Goal: Information Seeking & Learning: Learn about a topic

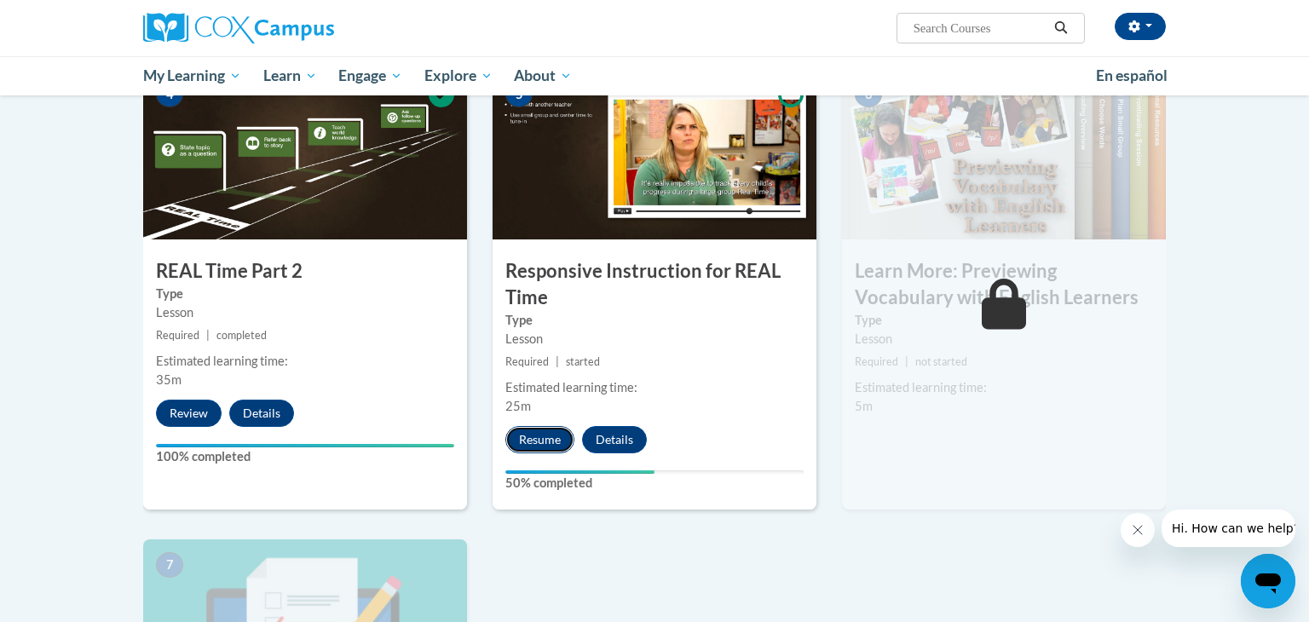
click at [546, 448] on button "Resume" at bounding box center [539, 439] width 69 height 27
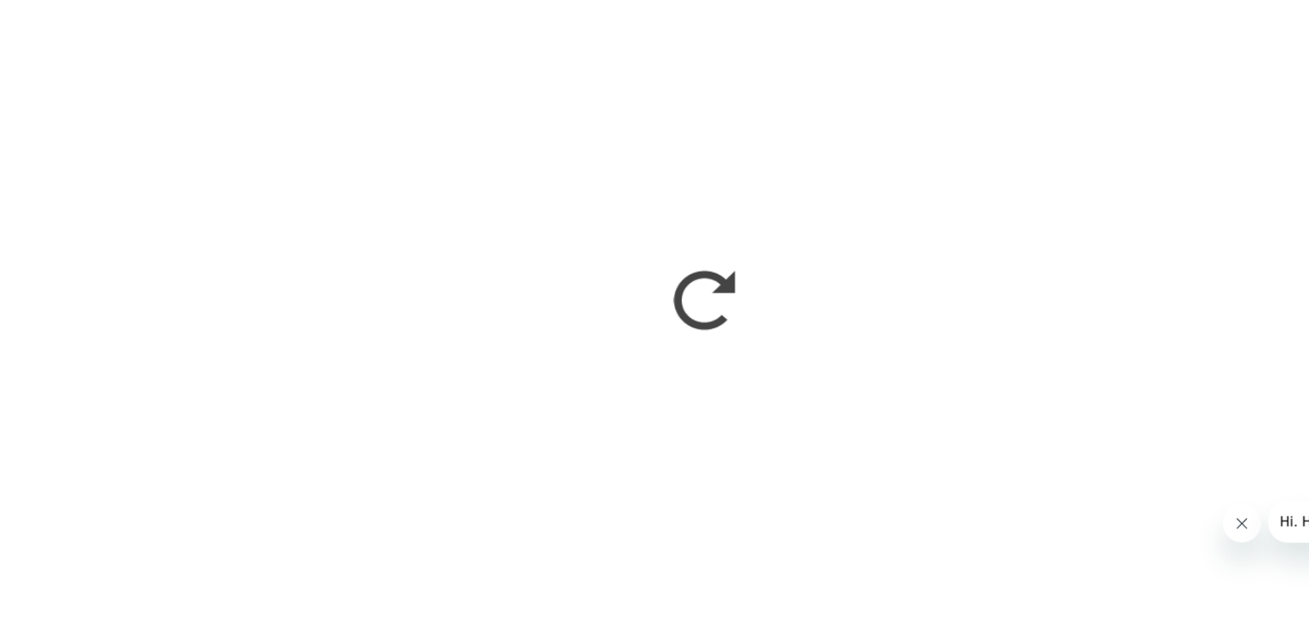
scroll to position [846, 0]
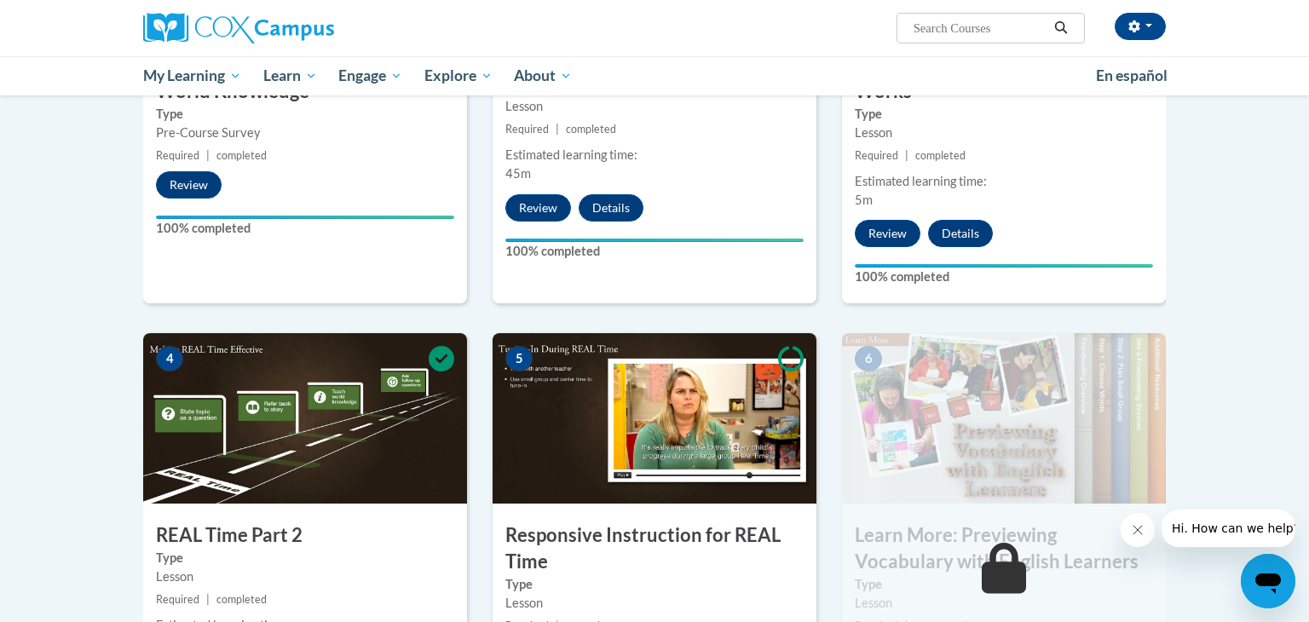
scroll to position [594, 0]
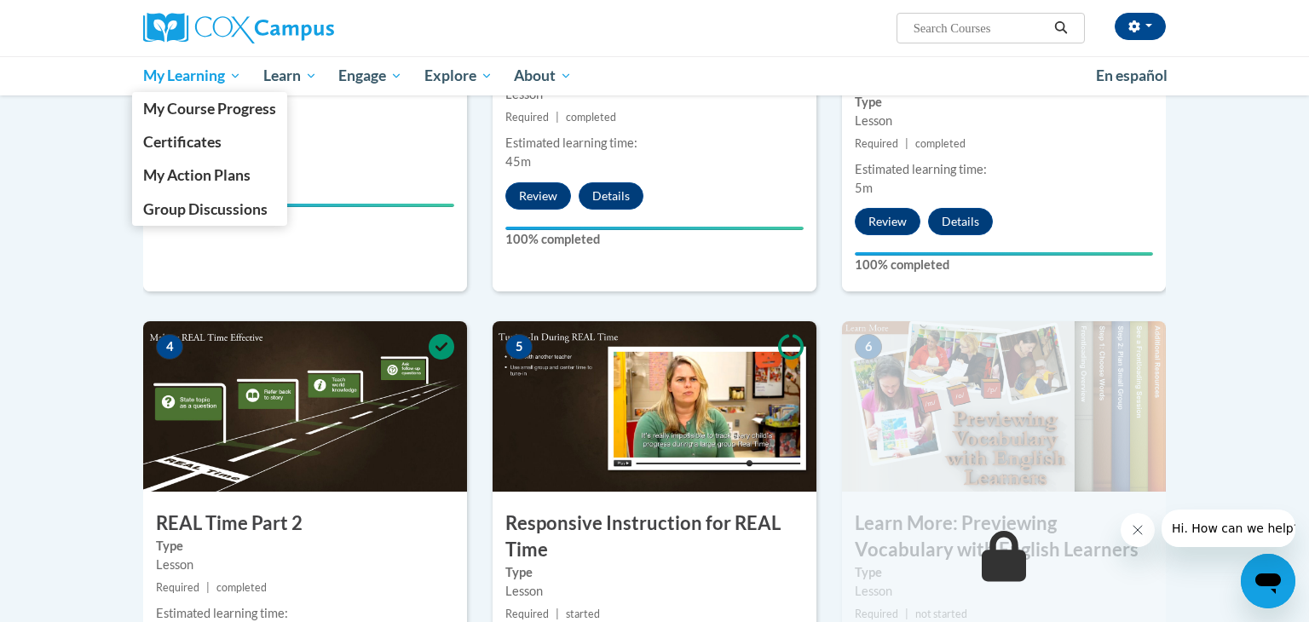
click at [237, 83] on span "My Learning" at bounding box center [192, 76] width 98 height 20
click at [232, 114] on span "My Course Progress" at bounding box center [209, 109] width 133 height 18
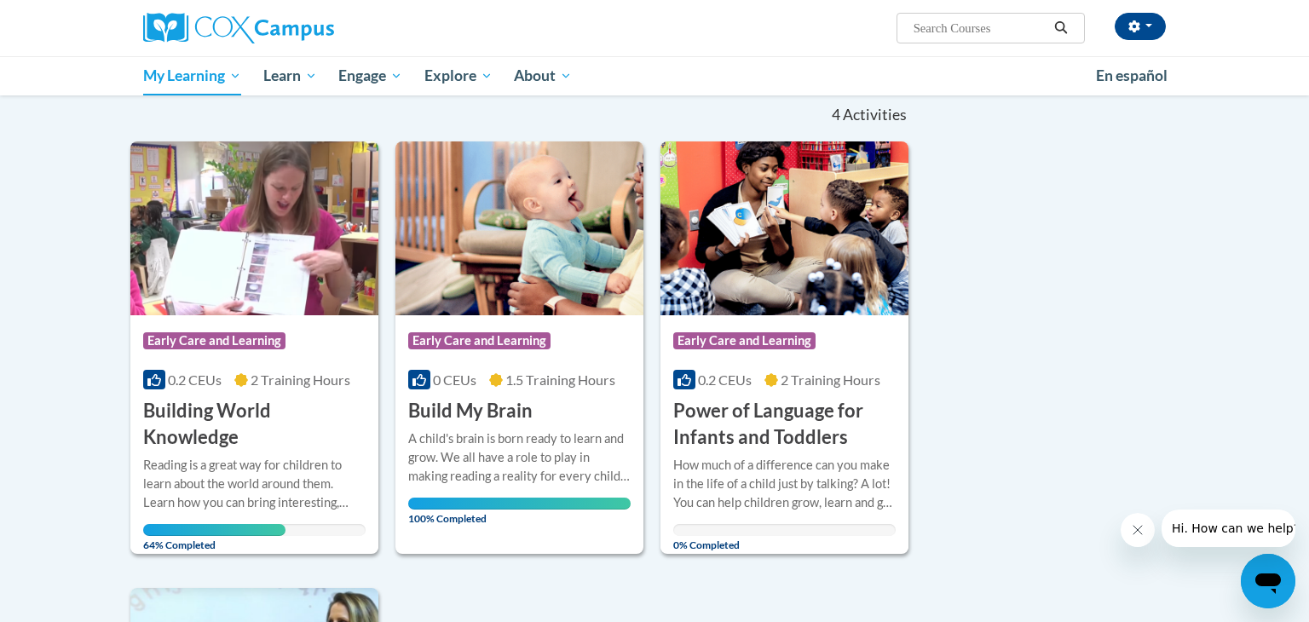
scroll to position [147, 0]
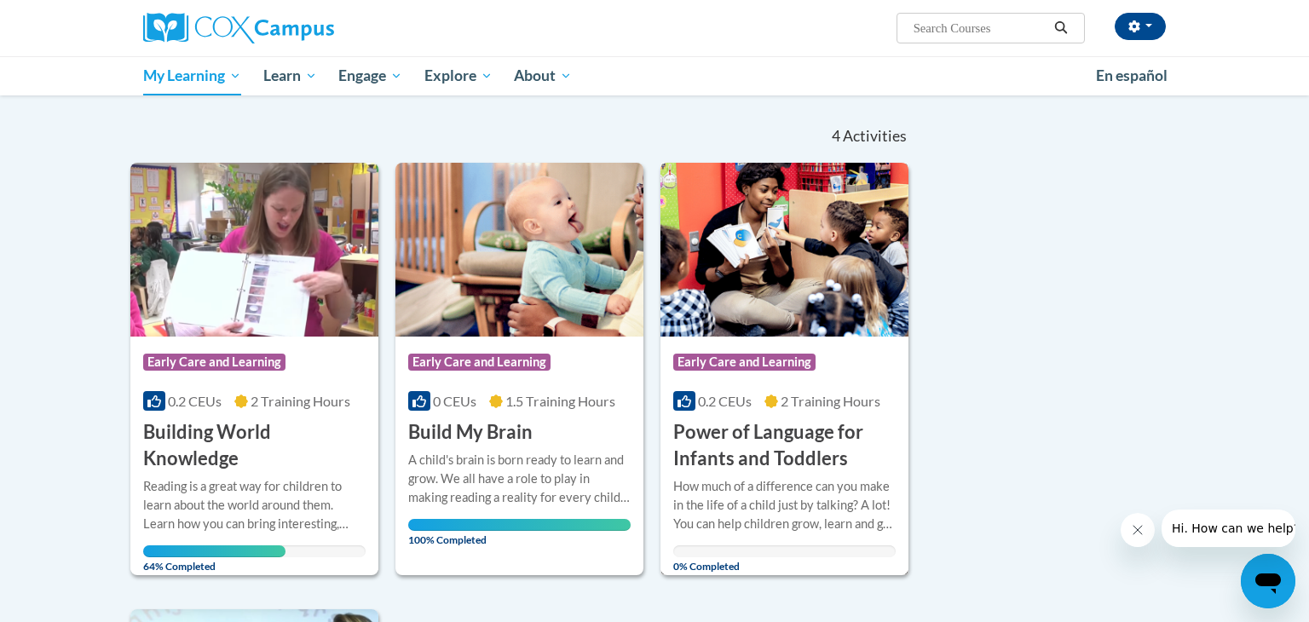
click at [801, 298] on img at bounding box center [784, 250] width 248 height 174
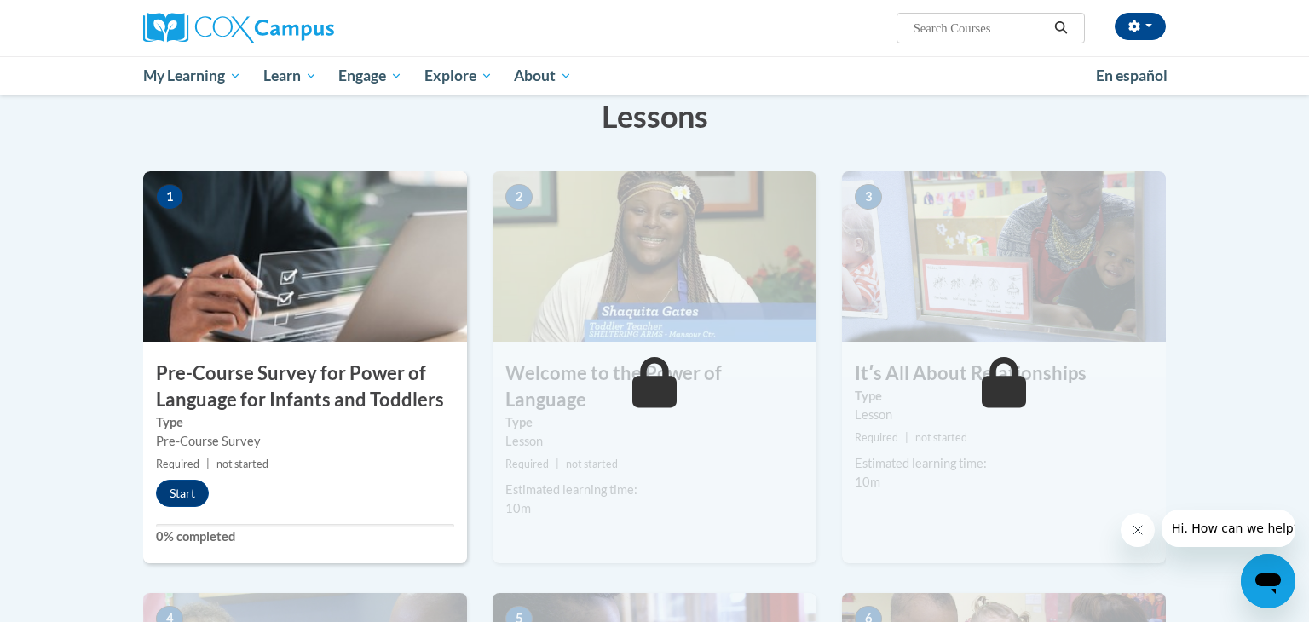
scroll to position [257, 0]
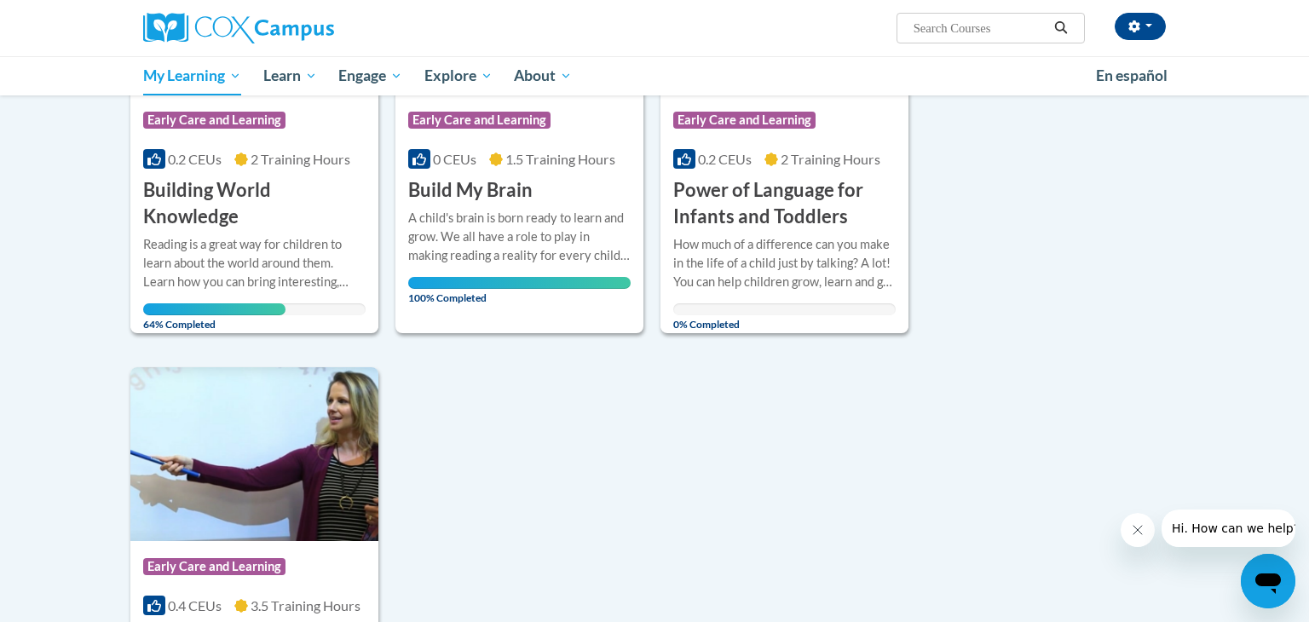
scroll to position [361, 0]
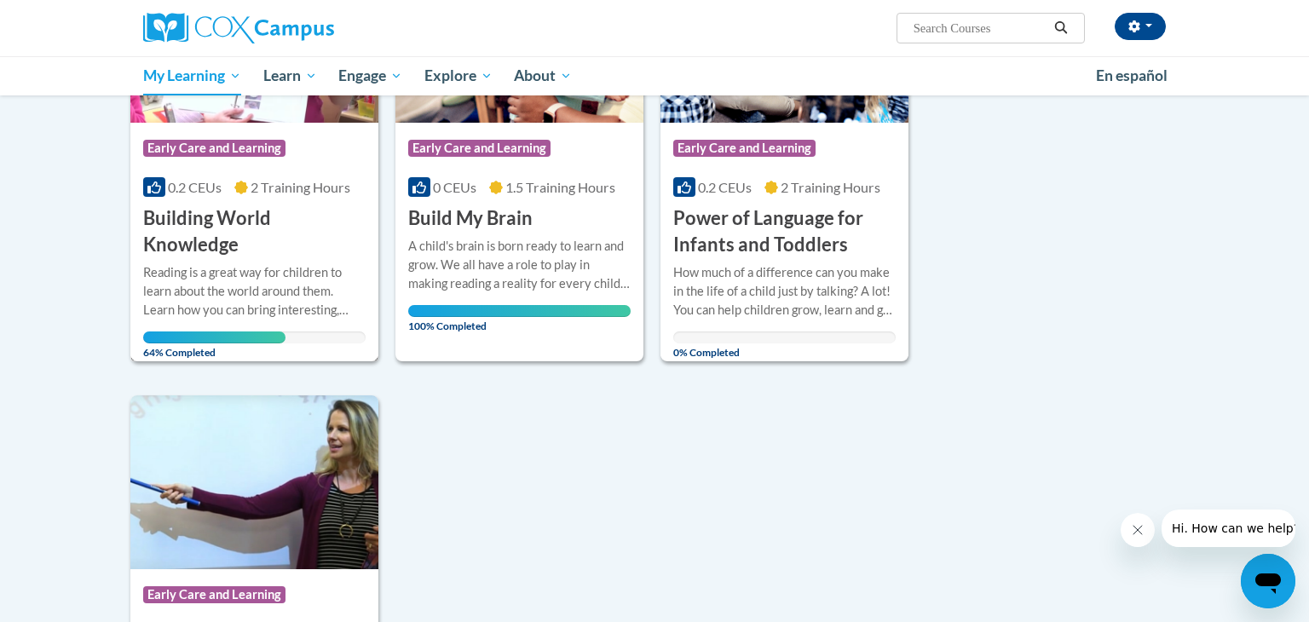
click at [274, 258] on div "More Info Open Reading is a great way for children to learn about the world aro…" at bounding box center [254, 307] width 248 height 99
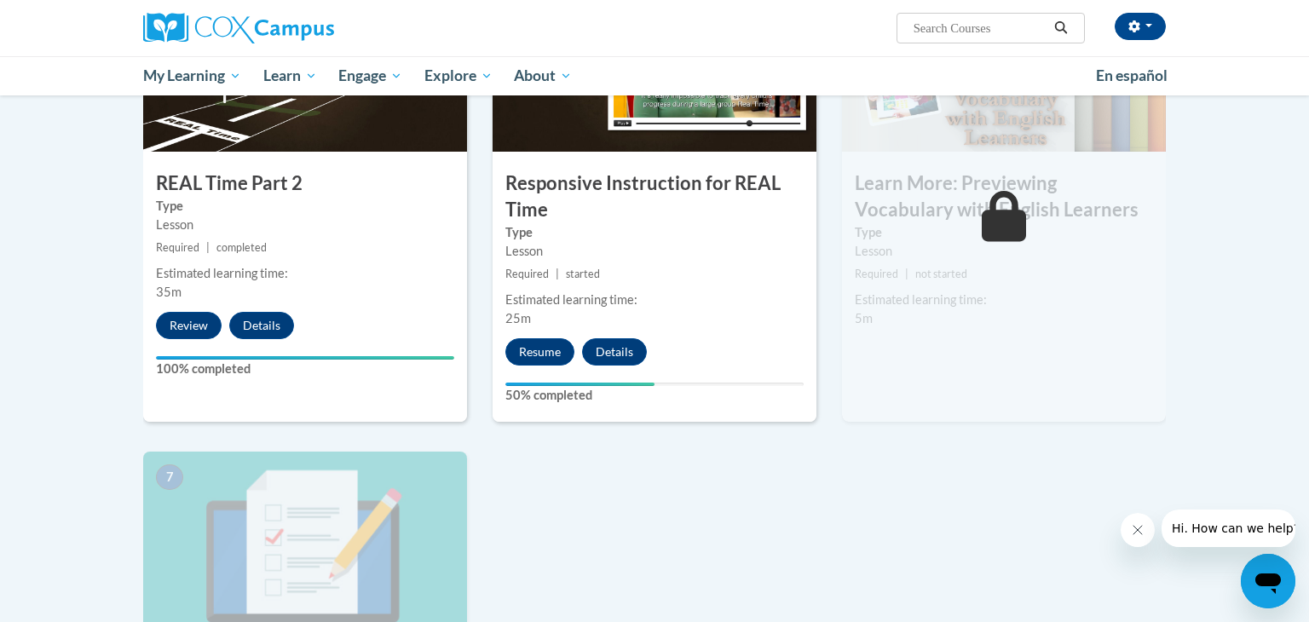
scroll to position [914, 0]
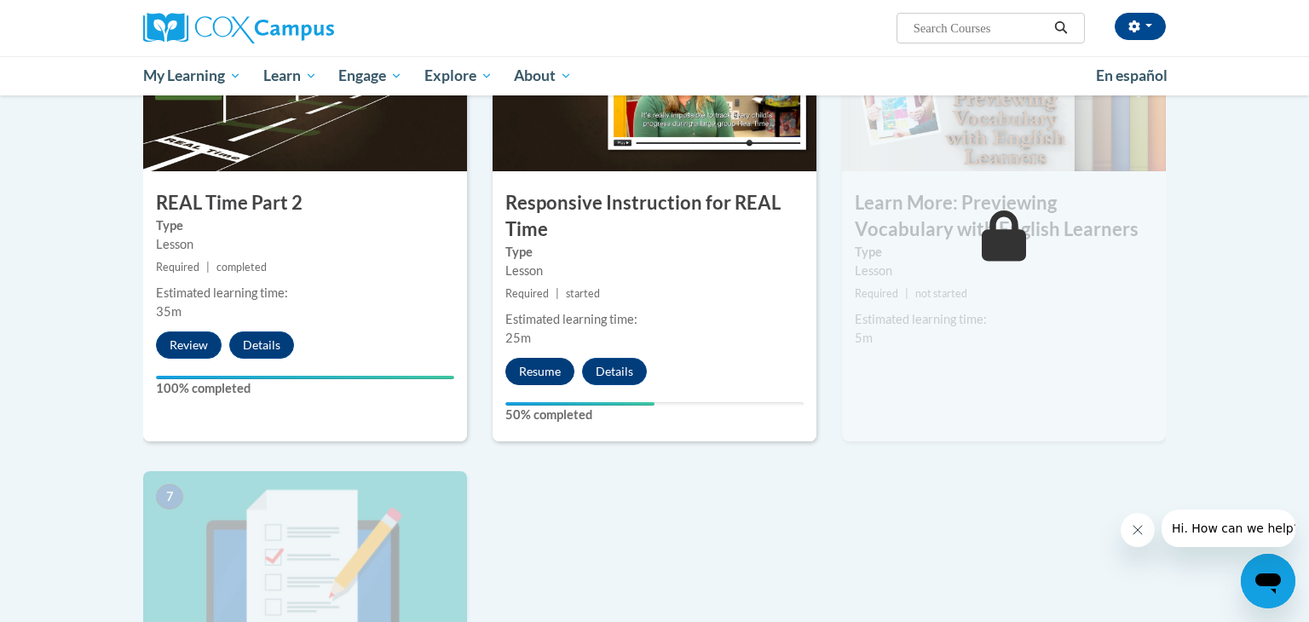
click at [532, 378] on button "Resume" at bounding box center [539, 371] width 69 height 27
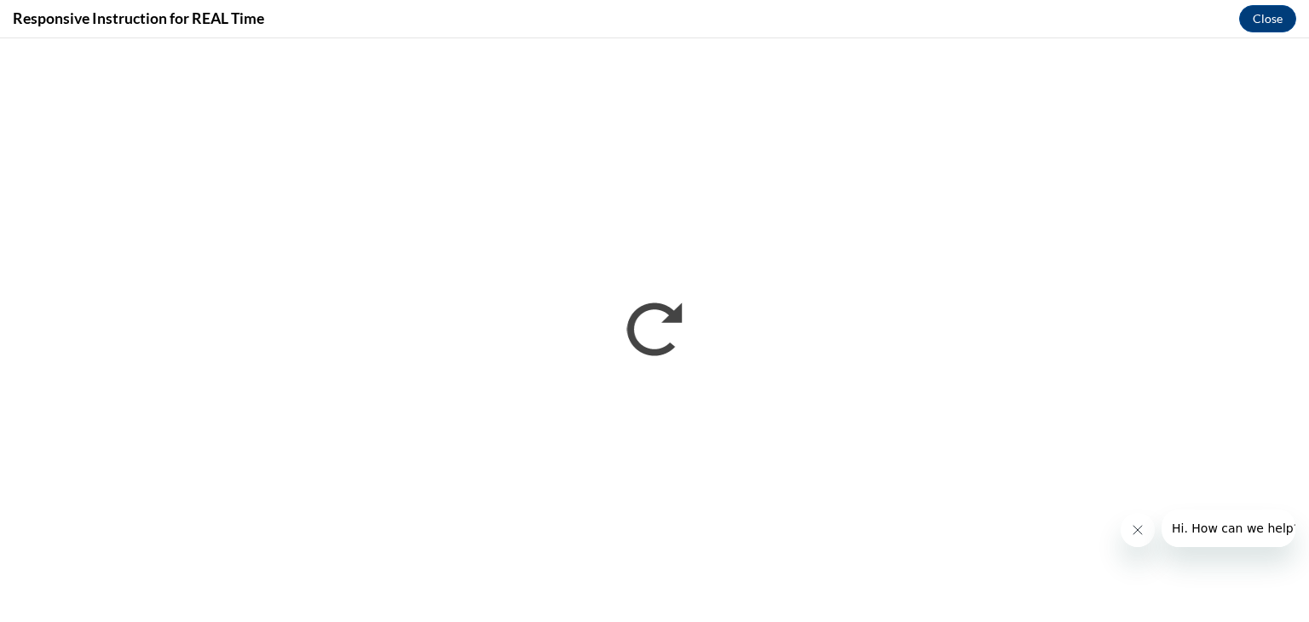
scroll to position [0, 0]
click at [1261, 23] on button "Close" at bounding box center [1267, 18] width 57 height 27
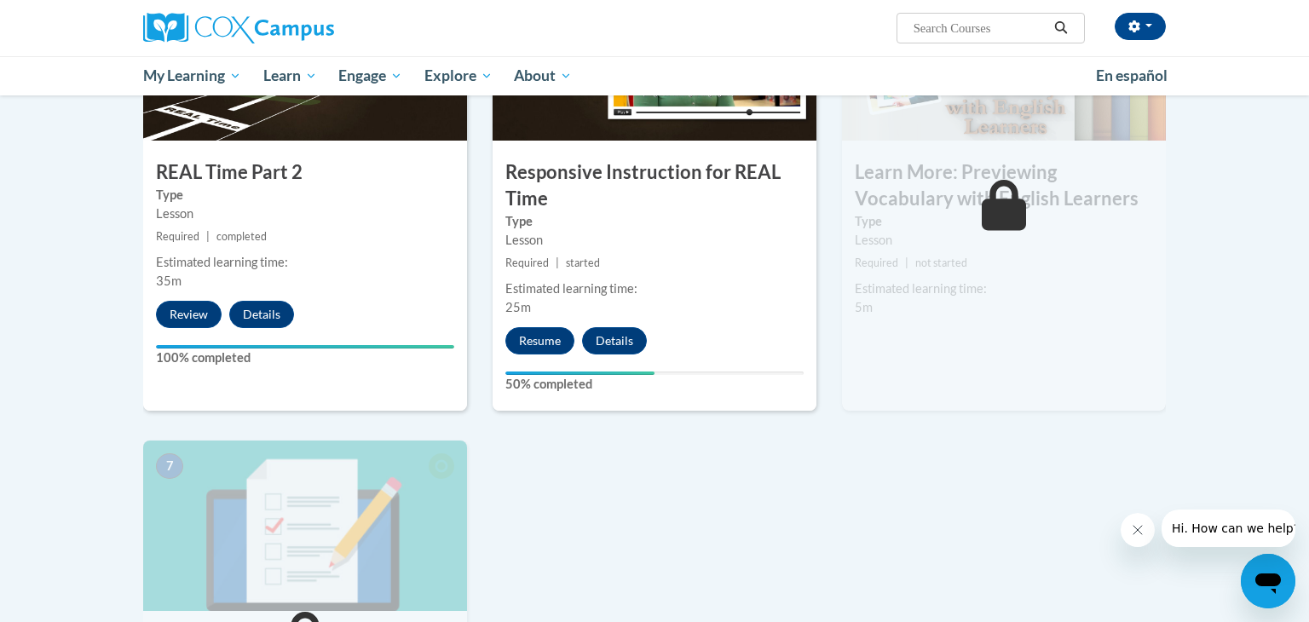
scroll to position [957, 0]
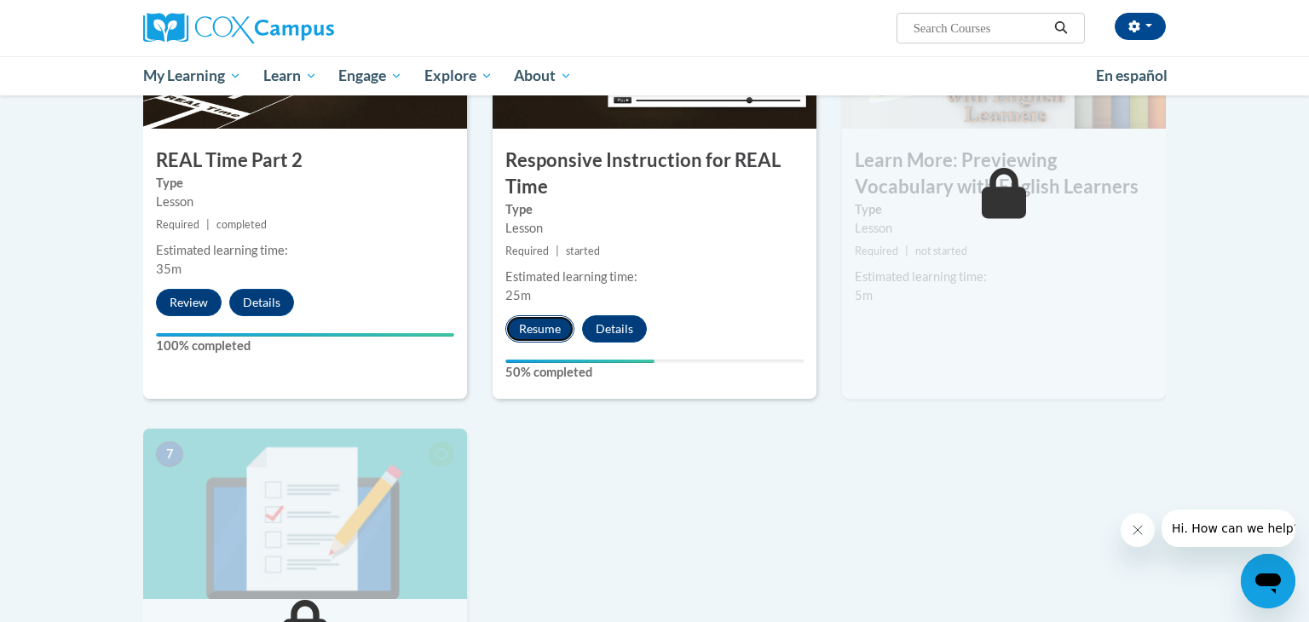
click at [538, 324] on button "Resume" at bounding box center [539, 328] width 69 height 27
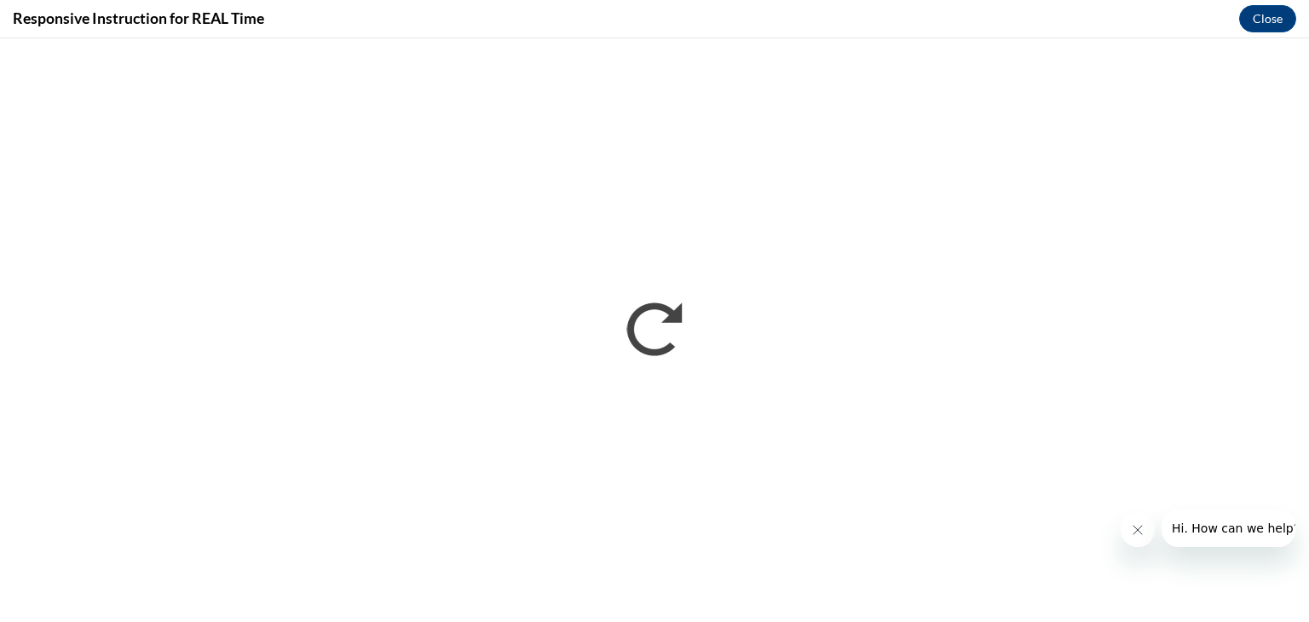
scroll to position [0, 0]
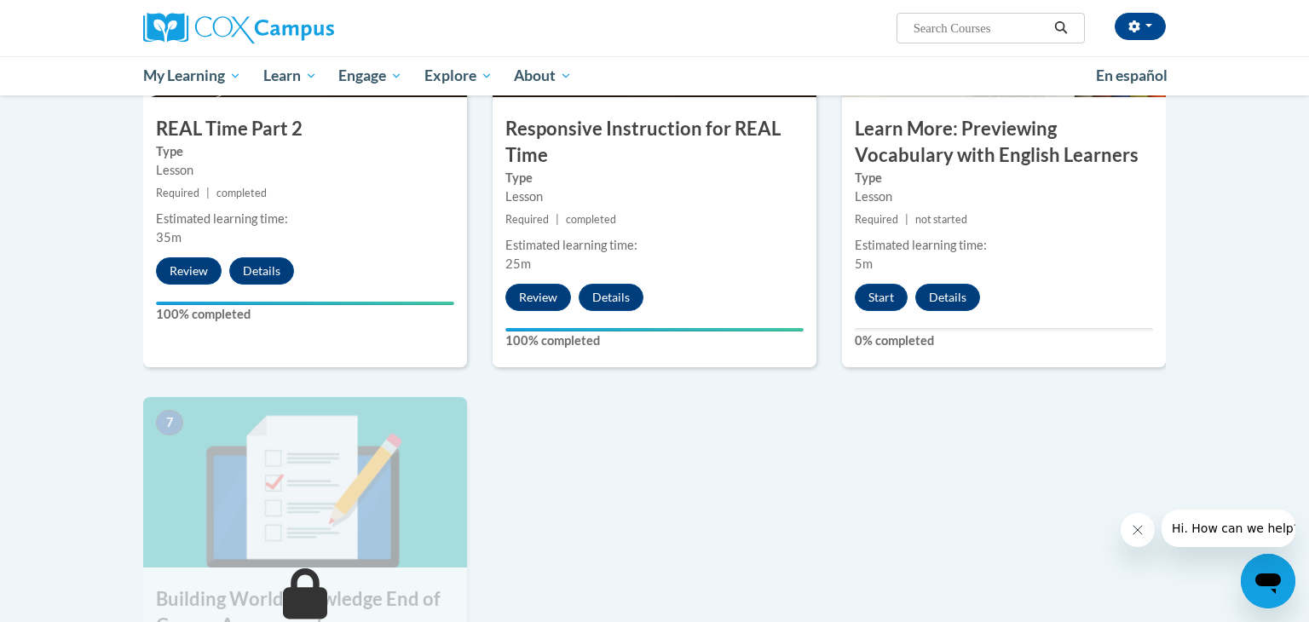
scroll to position [989, 0]
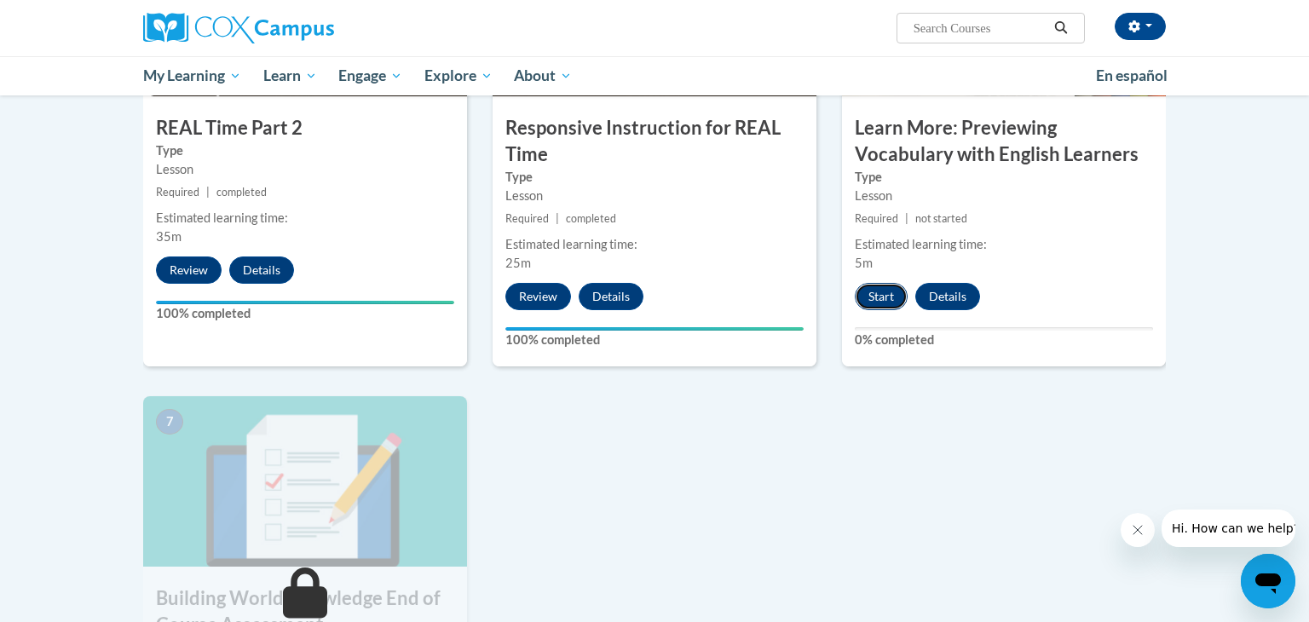
click at [876, 291] on button "Start" at bounding box center [881, 296] width 53 height 27
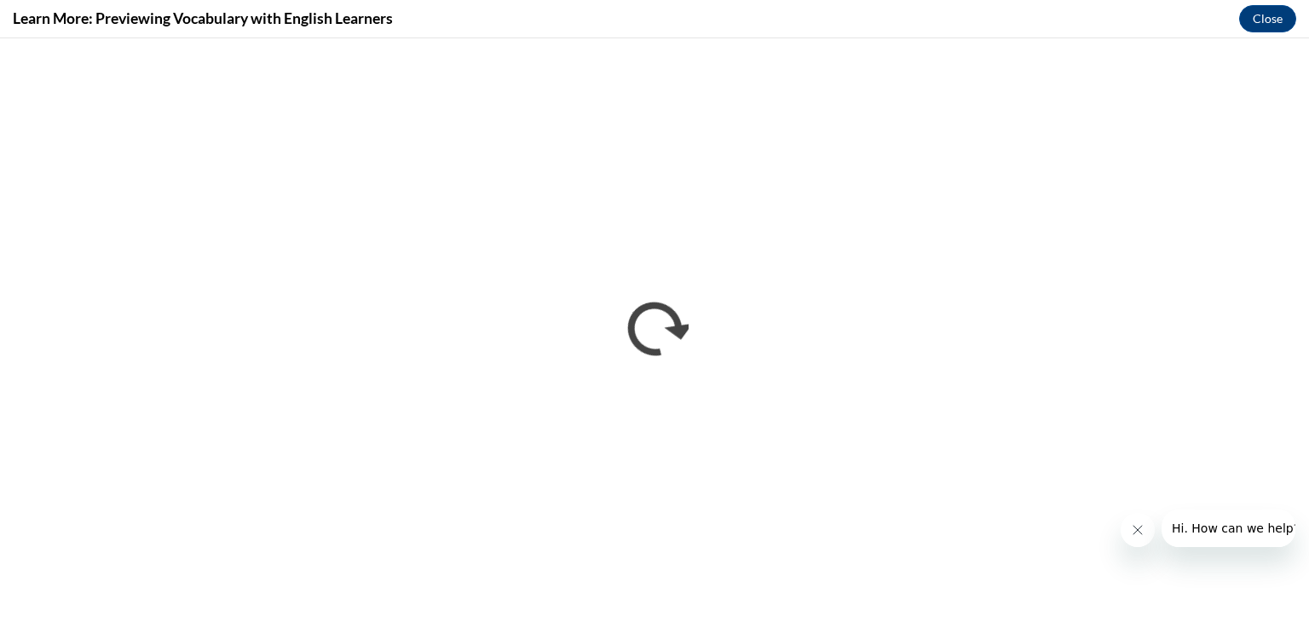
scroll to position [0, 0]
